Goal: Task Accomplishment & Management: Use online tool/utility

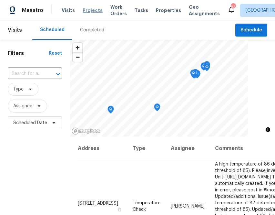
click at [84, 11] on span "Projects" at bounding box center [93, 10] width 20 height 6
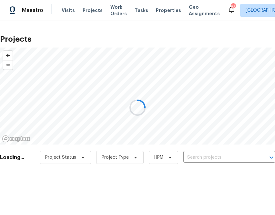
click at [214, 152] on div at bounding box center [137, 107] width 275 height 215
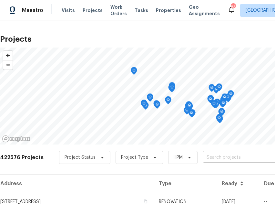
click at [213, 157] on input "text" at bounding box center [240, 157] width 74 height 10
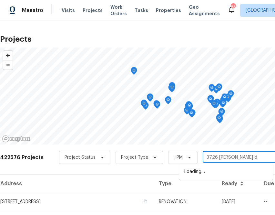
type input "[STREET_ADDRESS][PERSON_NAME]"
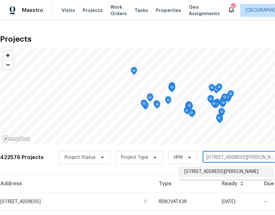
click at [210, 170] on li "[STREET_ADDRESS][PERSON_NAME]" at bounding box center [226, 171] width 94 height 11
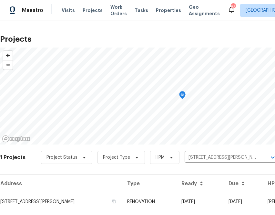
scroll to position [16, 0]
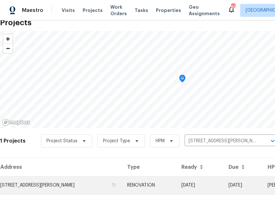
click at [64, 190] on td "[STREET_ADDRESS][PERSON_NAME]" at bounding box center [61, 185] width 122 height 18
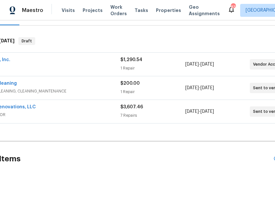
scroll to position [92, 90]
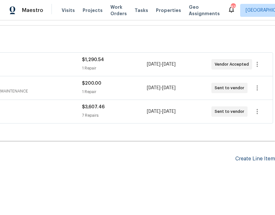
click at [261, 159] on div "Create Line Item" at bounding box center [255, 159] width 40 height 6
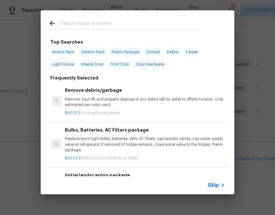
click at [216, 186] on span "Skip" at bounding box center [213, 185] width 11 height 6
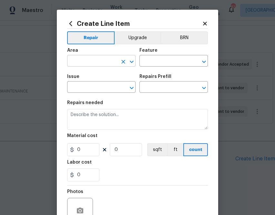
click at [87, 64] on input "text" at bounding box center [92, 61] width 50 height 10
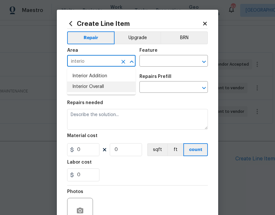
click at [93, 88] on li "Interior Overall" at bounding box center [101, 86] width 68 height 11
type input "Interior Overall"
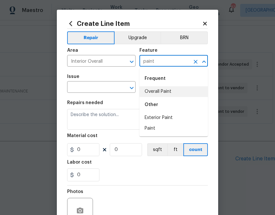
click at [155, 86] on li "Overall Paint" at bounding box center [173, 91] width 68 height 11
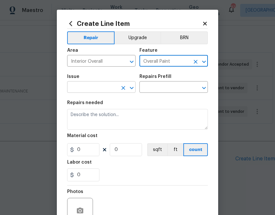
type input "Overall Paint"
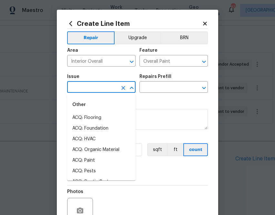
click at [78, 84] on input "text" at bounding box center [92, 88] width 50 height 10
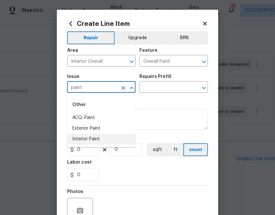
click at [93, 137] on li "Interior Paint" at bounding box center [101, 139] width 68 height 11
type input "Interior Paint"
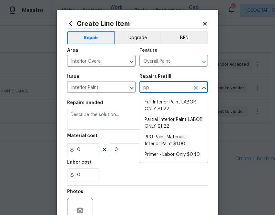
type input "ppg"
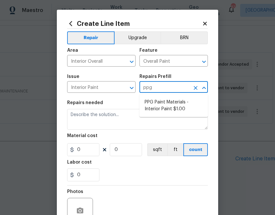
click at [161, 108] on li "PPG Paint Materials - Interior Paint $1.00" at bounding box center [173, 105] width 68 height 17
type input "PPG Paint Materials - Interior Paint $1.00"
type textarea "PPG Paint Materials ordered by Opendoor"
type input "1"
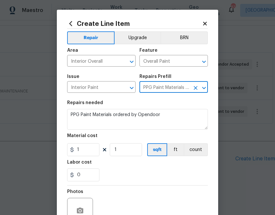
type input "PPG Paint Materials - Interior Paint $1.00"
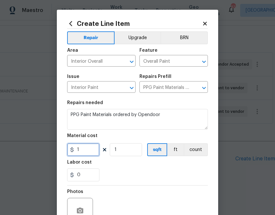
click at [89, 150] on input "1" at bounding box center [83, 149] width 32 height 13
paste input "418.89"
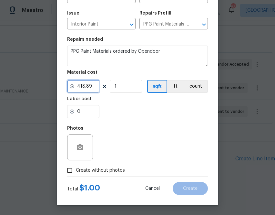
type input "418.89"
click at [97, 175] on label "Create without photos" at bounding box center [94, 170] width 61 height 12
click at [76, 175] on input "Create without photos" at bounding box center [70, 170] width 12 height 12
checkbox input "true"
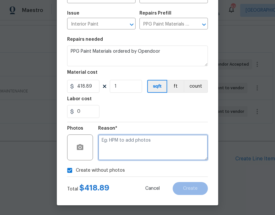
click at [123, 140] on textarea at bounding box center [153, 147] width 110 height 26
type textarea "n.a"
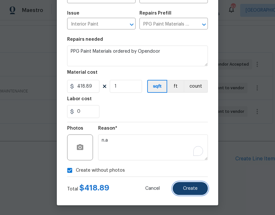
click at [189, 191] on button "Create" at bounding box center [190, 188] width 35 height 13
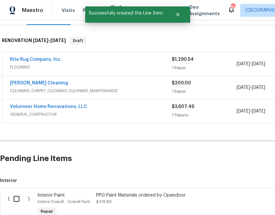
scroll to position [175, 0]
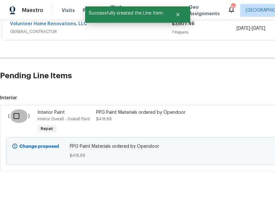
click at [15, 118] on input "checkbox" at bounding box center [19, 116] width 18 height 14
checkbox input "true"
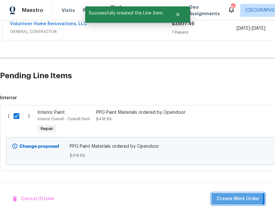
click at [225, 197] on span "Create Work Order" at bounding box center [238, 199] width 43 height 8
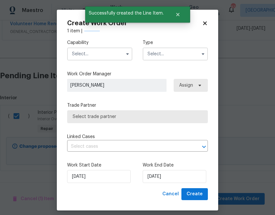
click at [97, 60] on input "text" at bounding box center [99, 53] width 65 height 13
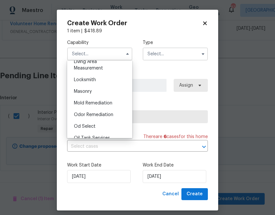
scroll to position [507, 0]
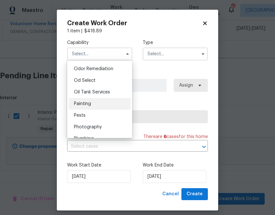
click at [94, 108] on div "Painting" at bounding box center [100, 104] width 62 height 12
type input "Painting"
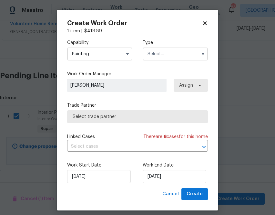
click at [164, 54] on input "text" at bounding box center [175, 53] width 65 height 13
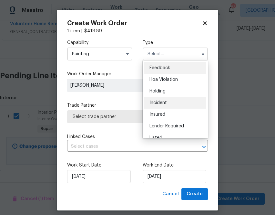
scroll to position [147, 0]
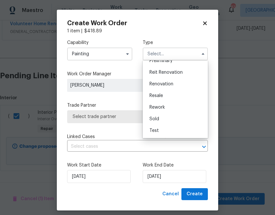
click at [168, 86] on span "Renovation" at bounding box center [161, 84] width 24 height 5
type input "Renovation"
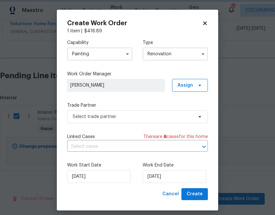
scroll to position [0, 0]
click at [188, 86] on span "Assign" at bounding box center [185, 85] width 15 height 6
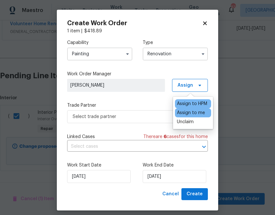
click at [188, 113] on div "Assign to me" at bounding box center [191, 112] width 28 height 6
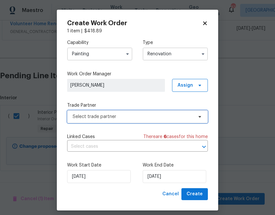
click at [147, 117] on span "Select trade partner" at bounding box center [133, 116] width 120 height 6
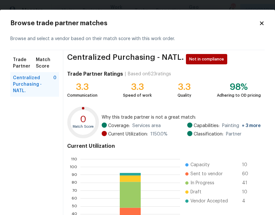
scroll to position [69, 0]
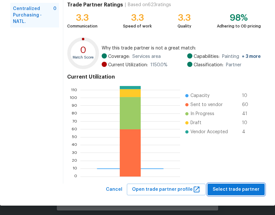
click at [234, 189] on span "Select trade partner" at bounding box center [236, 189] width 47 height 8
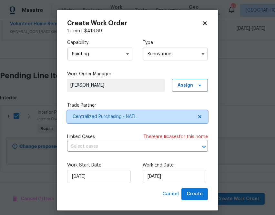
scroll to position [0, 0]
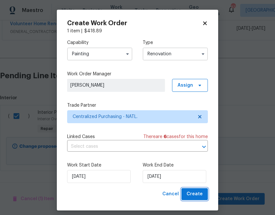
click at [195, 190] on span "Create" at bounding box center [195, 194] width 16 height 8
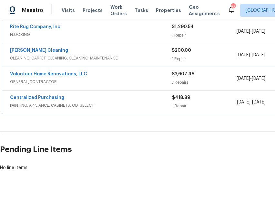
scroll to position [125, 0]
click at [34, 96] on link "Centralized Purchasing" at bounding box center [37, 97] width 54 height 5
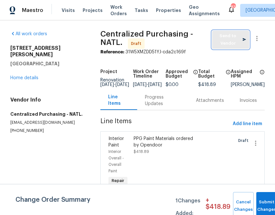
click at [222, 39] on span "Send to Vendor" at bounding box center [230, 39] width 31 height 15
